Goal: Task Accomplishment & Management: Manage account settings

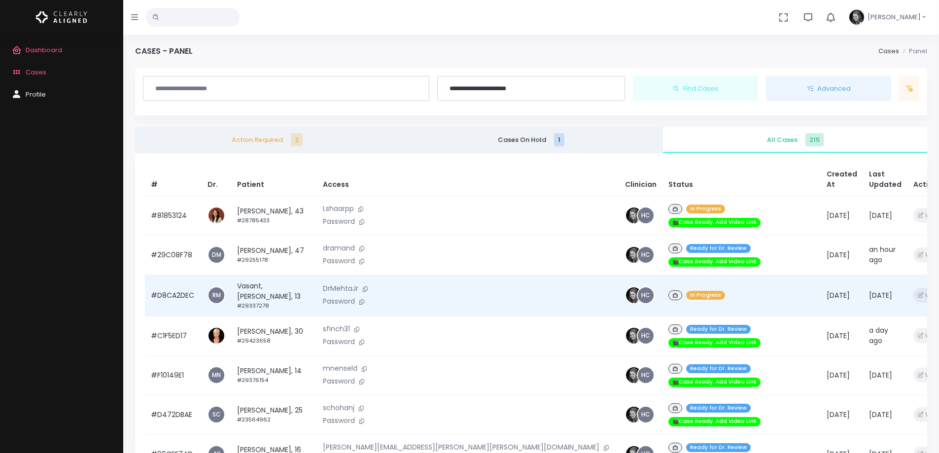
click at [175, 287] on td "#D8CA2DEC" at bounding box center [173, 295] width 57 height 41
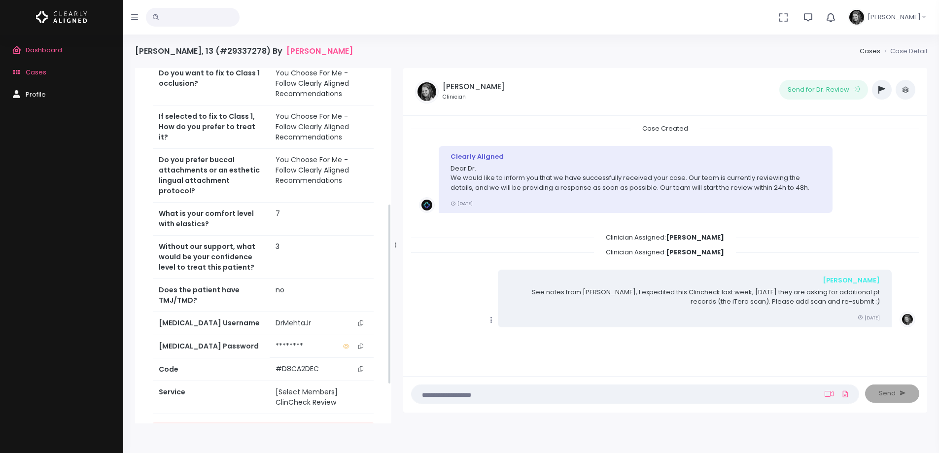
scroll to position [296, 0]
drag, startPoint x: 362, startPoint y: 319, endPoint x: 368, endPoint y: 328, distance: 11.4
click at [362, 319] on button "scrollable content" at bounding box center [361, 323] width 14 height 10
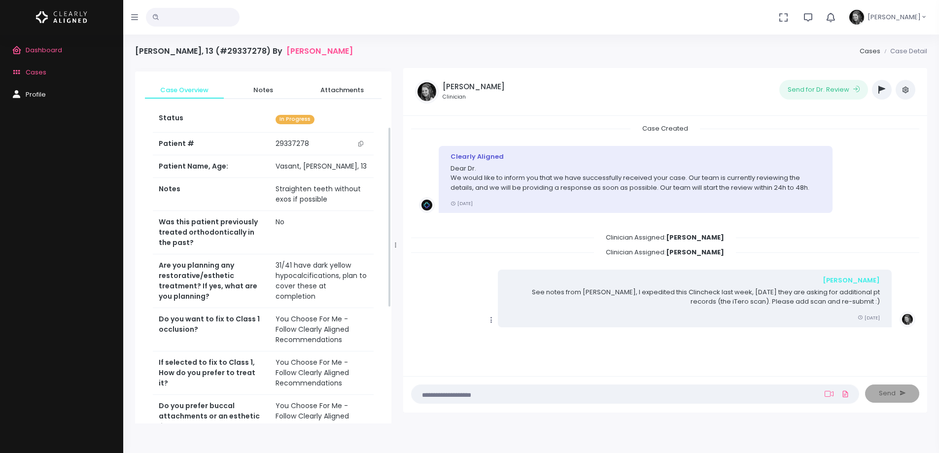
scroll to position [0, 0]
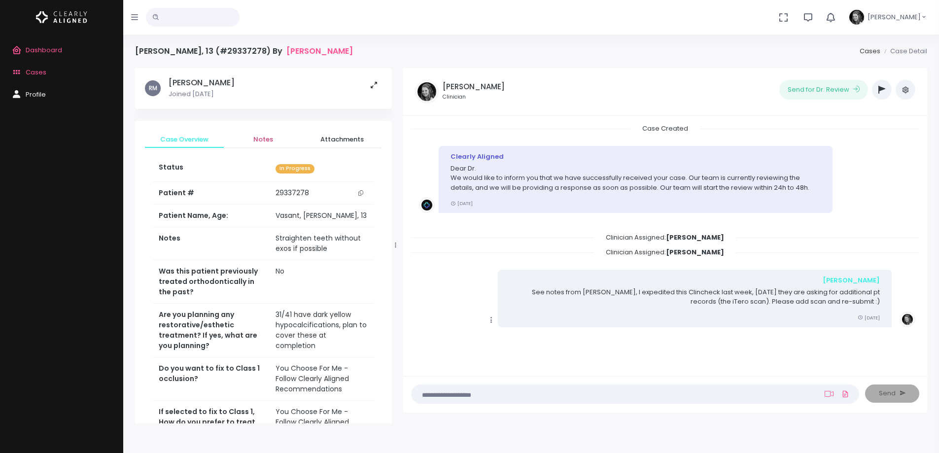
click at [272, 137] on span "Notes" at bounding box center [263, 140] width 63 height 10
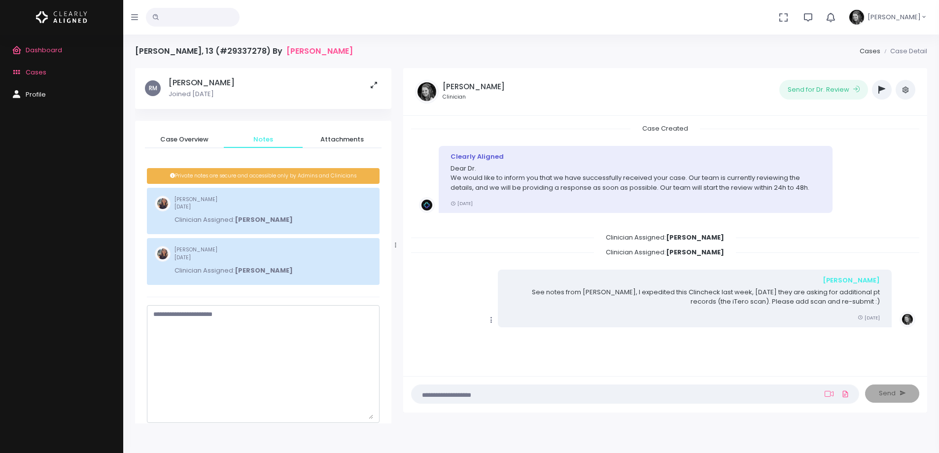
drag, startPoint x: 370, startPoint y: 327, endPoint x: 359, endPoint y: 411, distance: 84.6
click at [365, 416] on textarea "scrollable content" at bounding box center [263, 364] width 220 height 109
drag, startPoint x: 167, startPoint y: 341, endPoint x: 175, endPoint y: 321, distance: 21.7
click at [167, 341] on textarea "scrollable content" at bounding box center [263, 364] width 220 height 108
click at [175, 321] on textarea "scrollable content" at bounding box center [263, 364] width 220 height 108
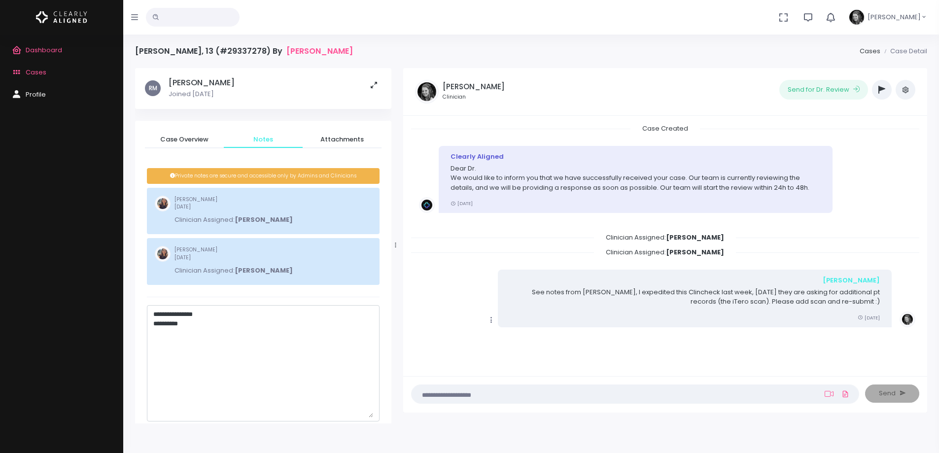
drag, startPoint x: 98, startPoint y: 171, endPoint x: 136, endPoint y: 231, distance: 71.1
click at [98, 171] on div "Dashboard Cases Profile" at bounding box center [61, 244] width 123 height 419
click at [234, 328] on textarea "**********" at bounding box center [263, 364] width 220 height 108
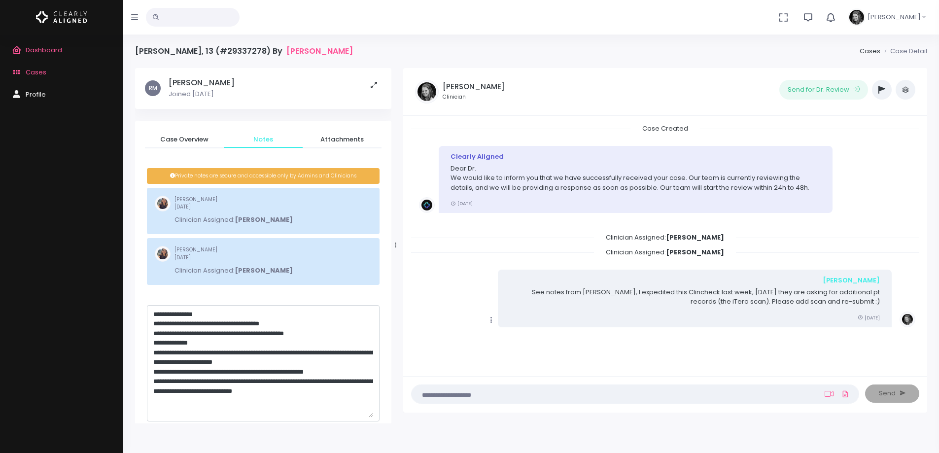
click at [330, 392] on textarea "**********" at bounding box center [263, 364] width 220 height 108
click at [215, 341] on textarea "**********" at bounding box center [263, 364] width 220 height 108
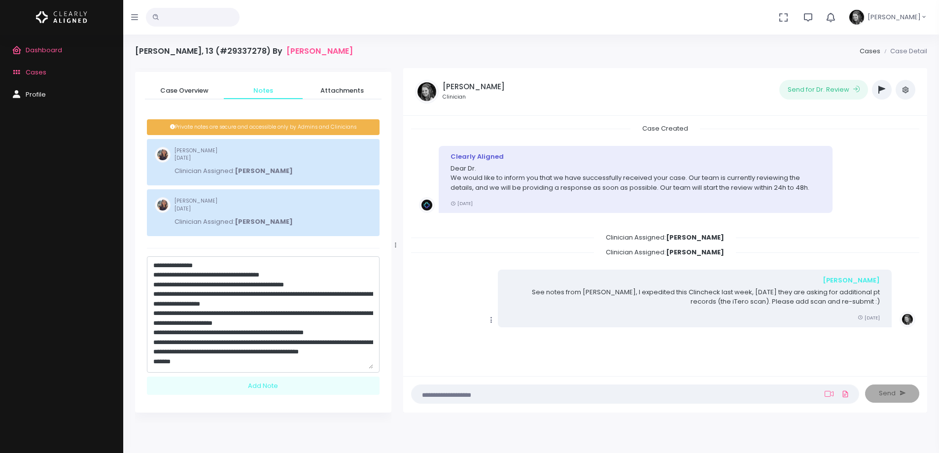
scroll to position [49, 0]
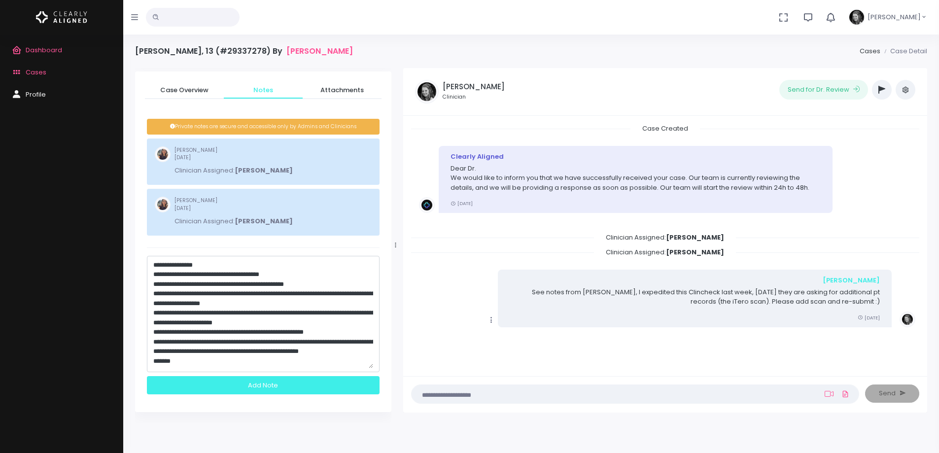
type textarea "**********"
click at [323, 389] on div "Add Note" at bounding box center [263, 385] width 233 height 18
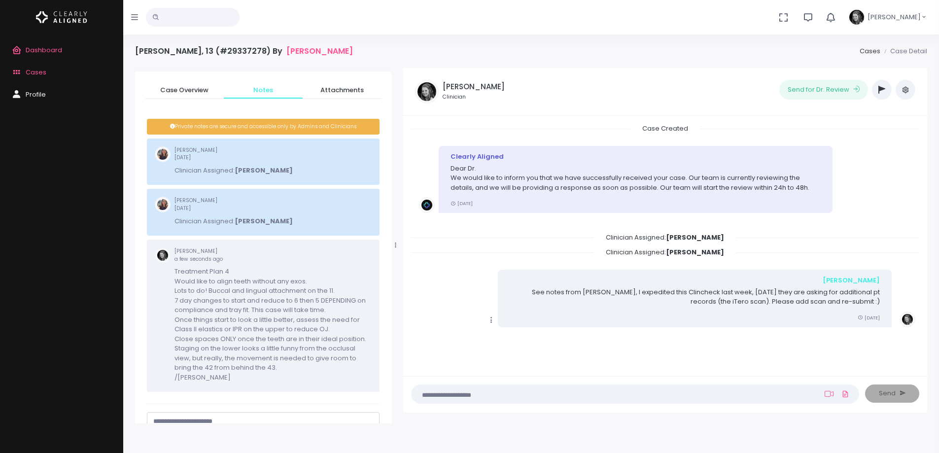
click at [883, 87] on icon "button" at bounding box center [882, 90] width 7 height 8
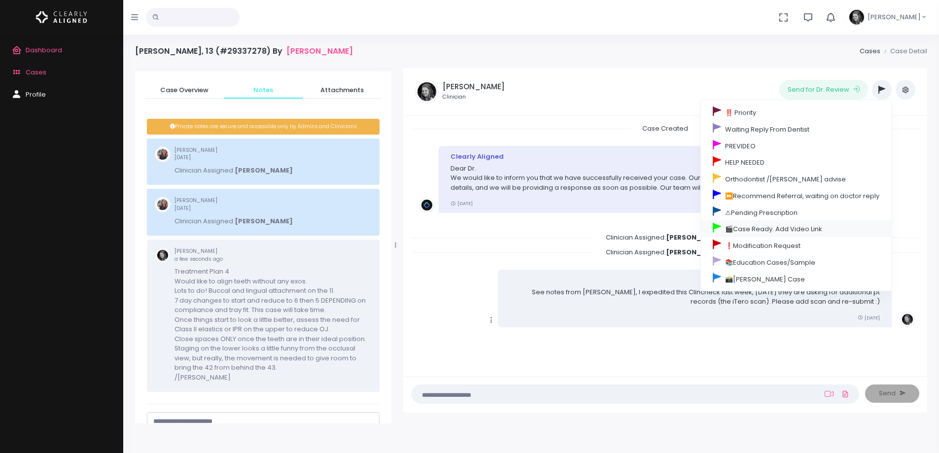
click at [784, 229] on link "🎬Case Ready. Add Video Link" at bounding box center [796, 228] width 190 height 17
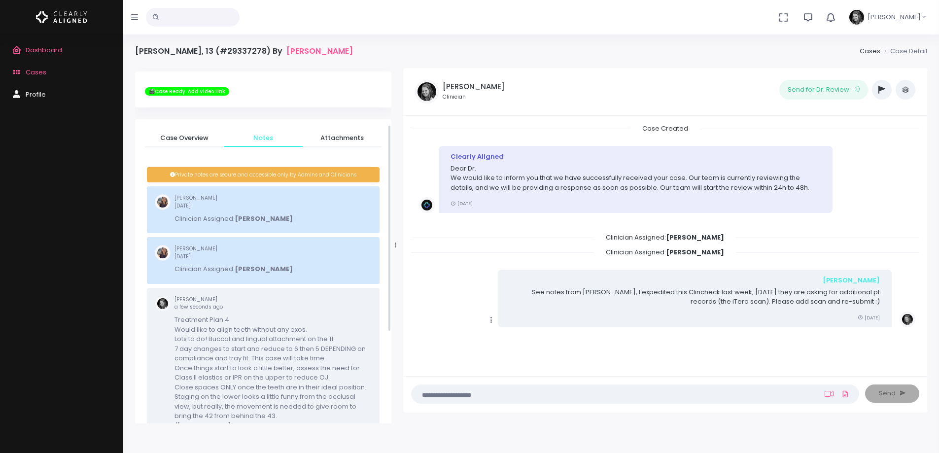
scroll to position [98, 0]
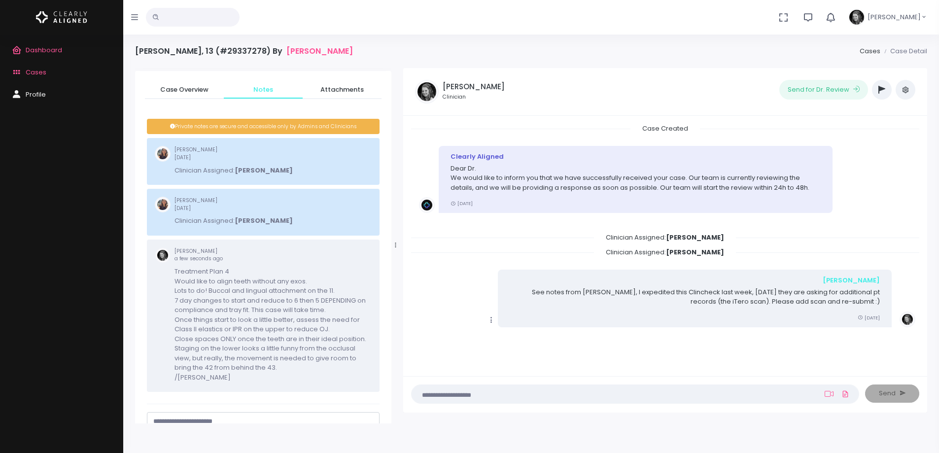
click at [26, 47] on span "Dashboard" at bounding box center [44, 49] width 36 height 9
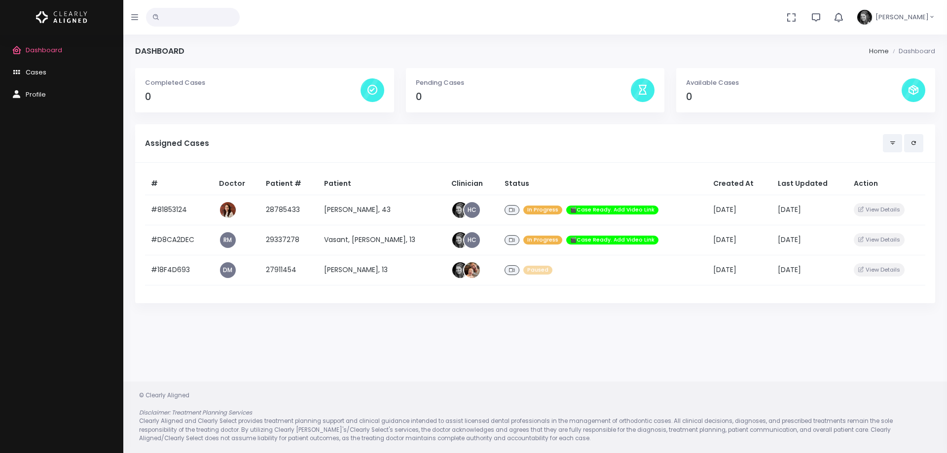
click at [39, 73] on span "Cases" at bounding box center [36, 72] width 21 height 9
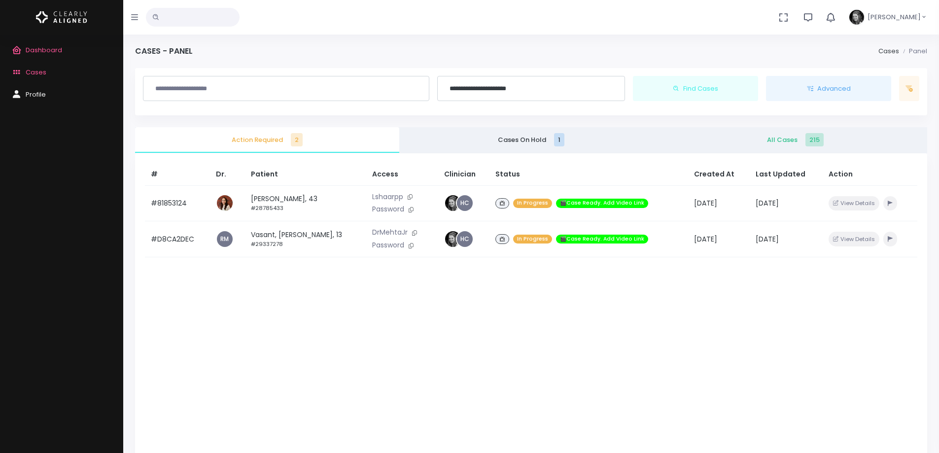
click at [800, 142] on span "All Cases 215" at bounding box center [795, 140] width 249 height 10
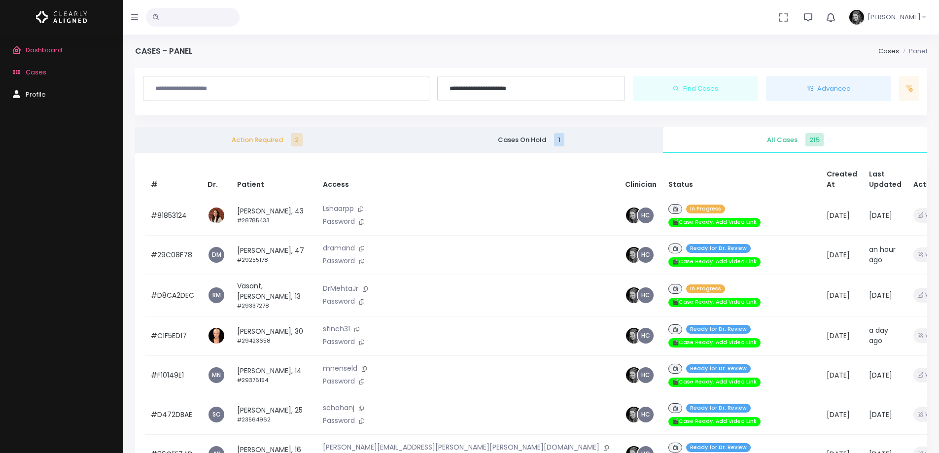
click at [59, 259] on div "Dashboard Cases Profile" at bounding box center [61, 244] width 123 height 419
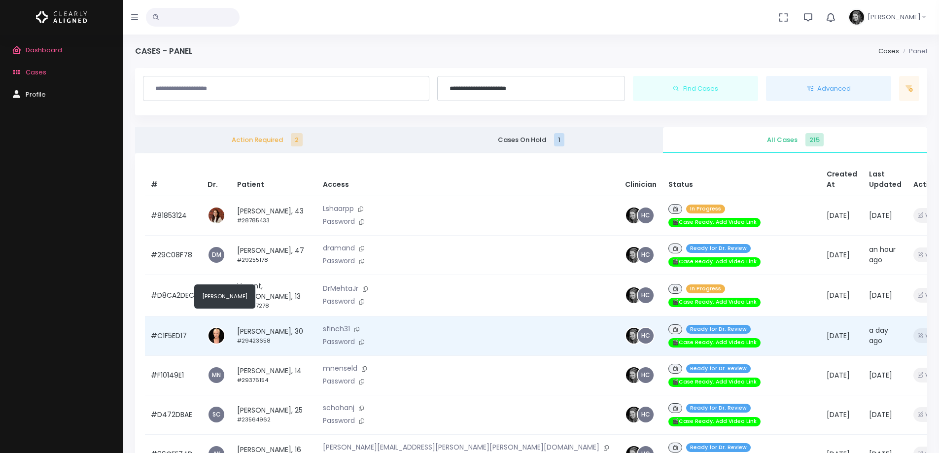
click at [255, 317] on td "[PERSON_NAME], 30 #29423658" at bounding box center [274, 335] width 86 height 39
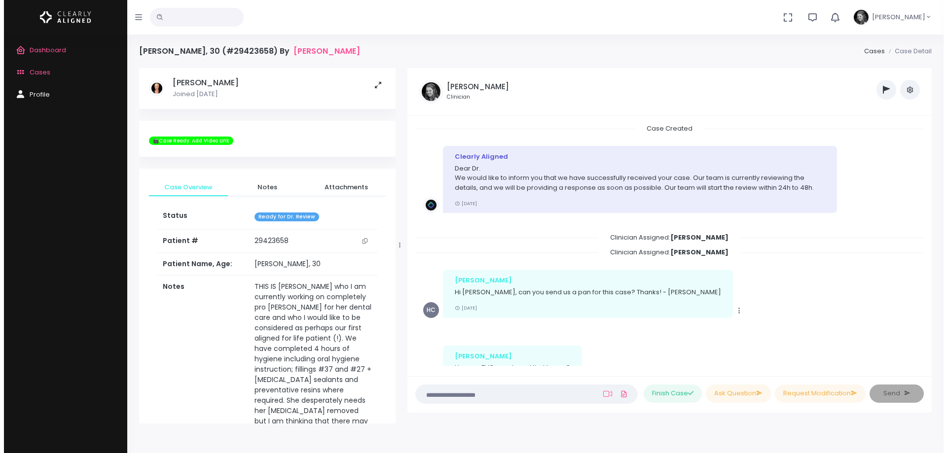
scroll to position [683, 0]
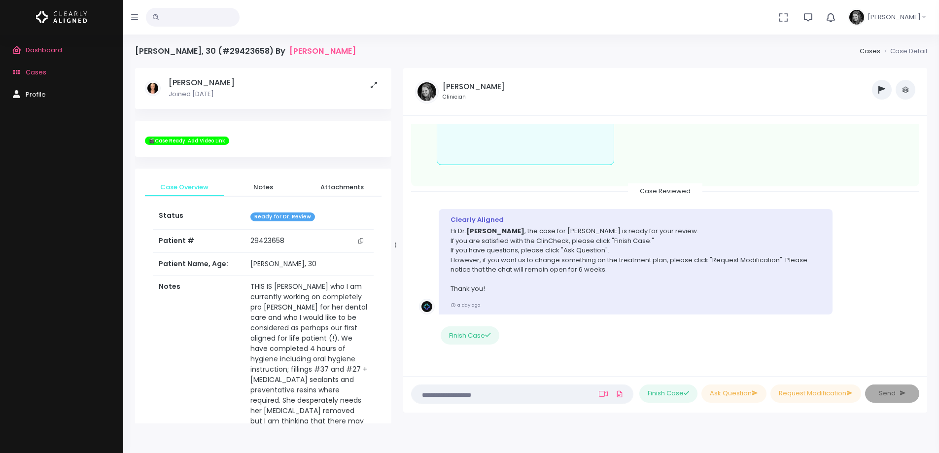
click at [361, 240] on icon "scrollable content" at bounding box center [361, 240] width 5 height 5
click at [60, 51] on span "Dashboard" at bounding box center [44, 49] width 36 height 9
